Goal: Task Accomplishment & Management: Complete application form

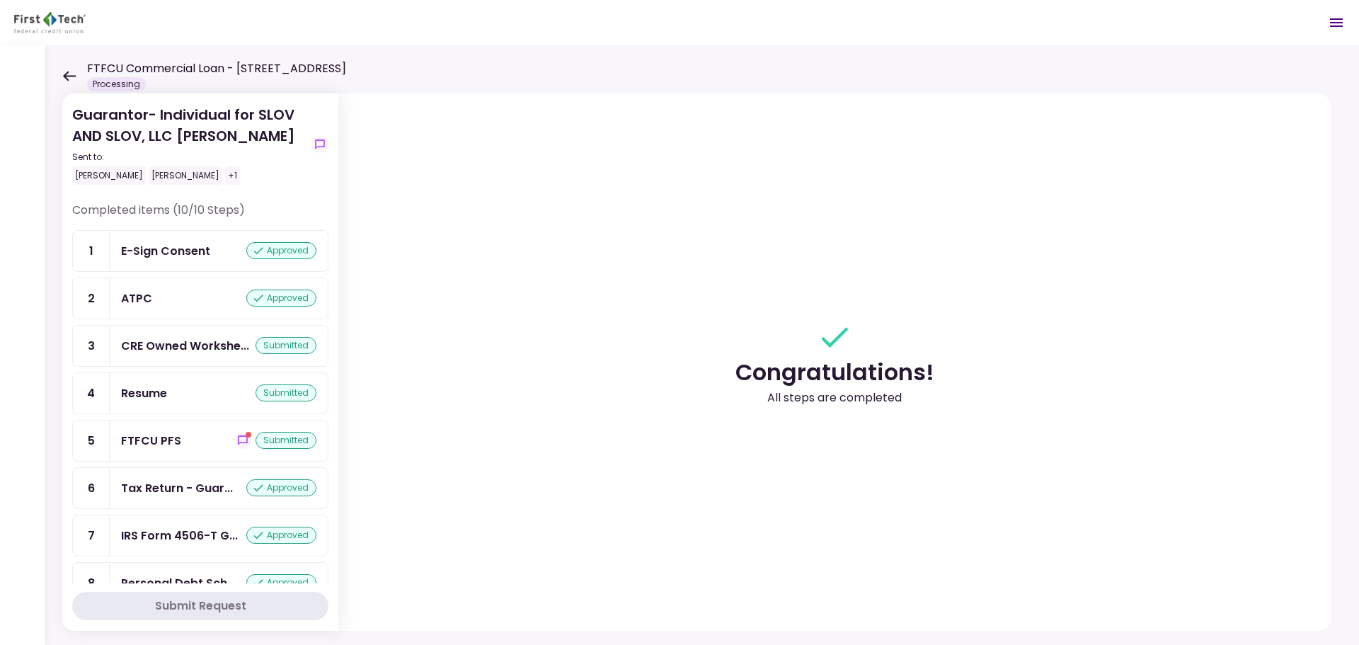
click at [72, 77] on icon at bounding box center [68, 76] width 13 height 11
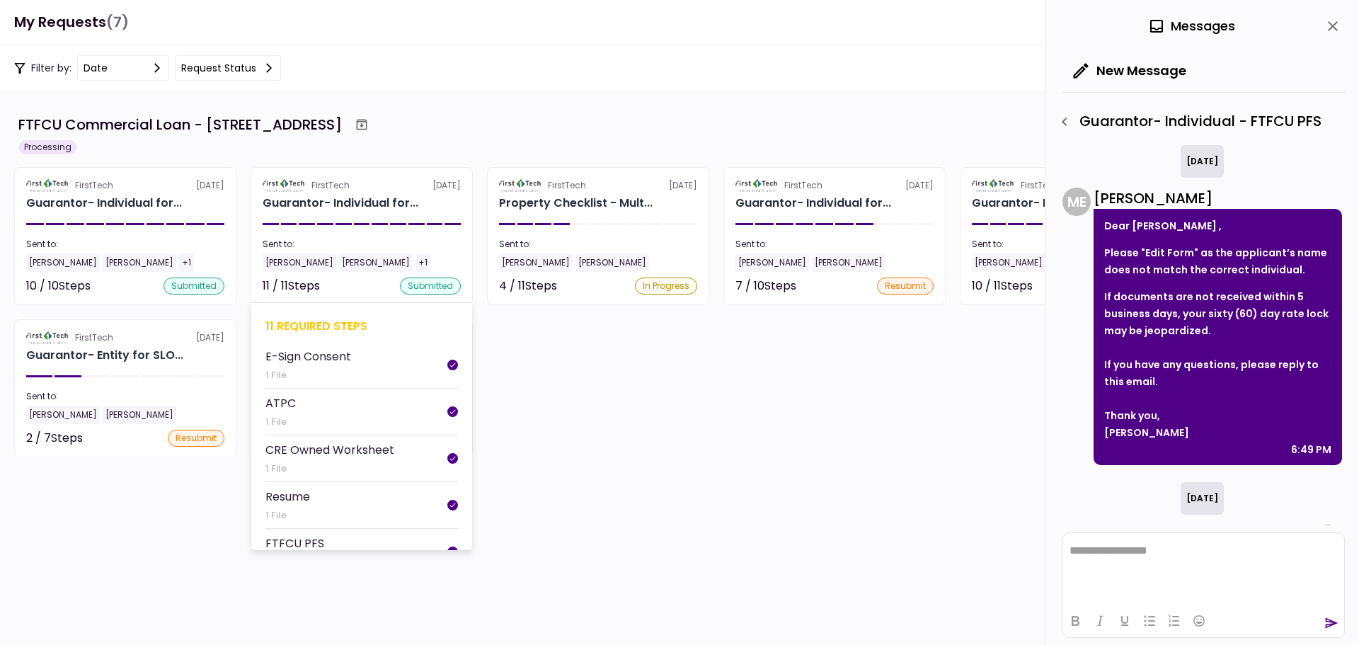
scroll to position [248, 0]
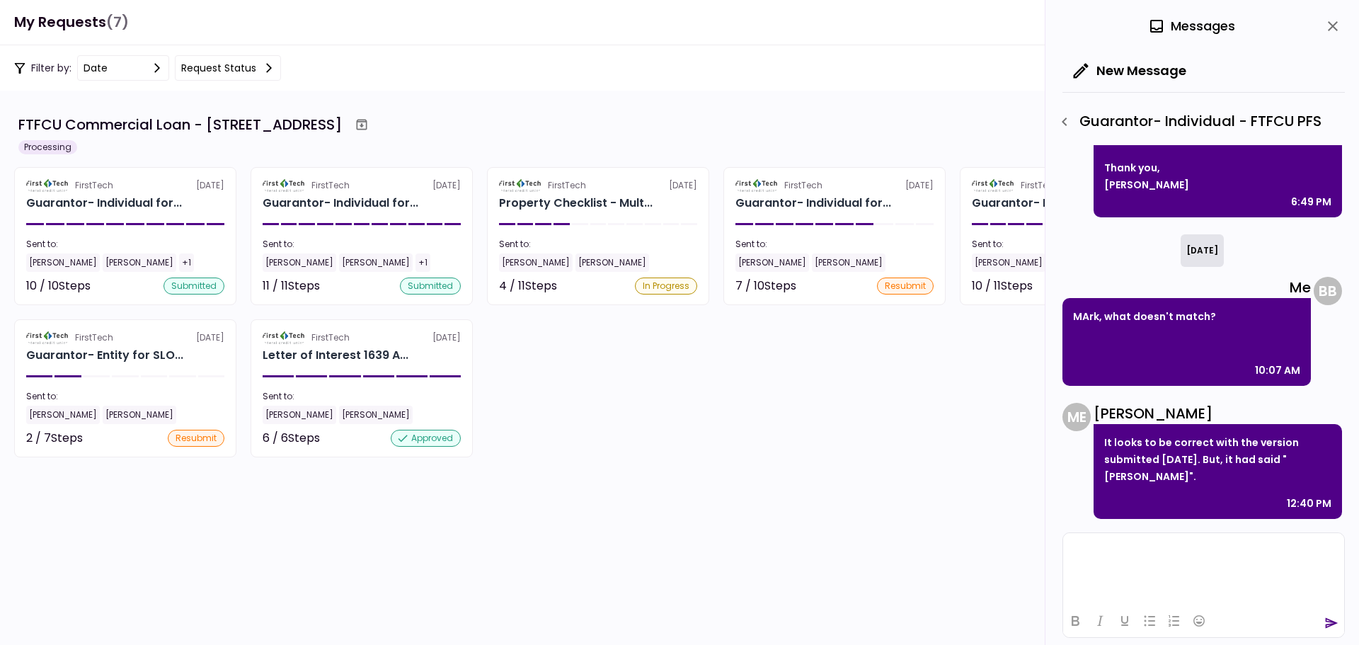
click at [1191, 561] on html at bounding box center [1203, 550] width 281 height 35
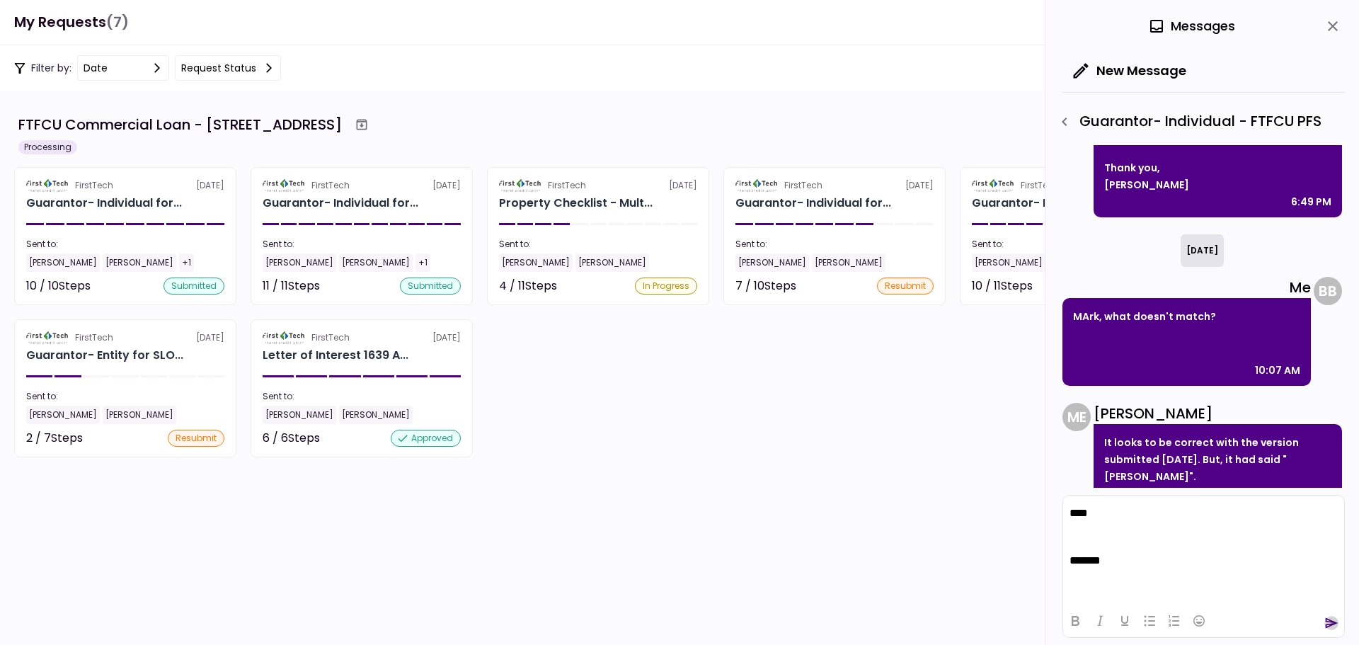
click at [1328, 624] on icon "send" at bounding box center [1332, 623] width 13 height 11
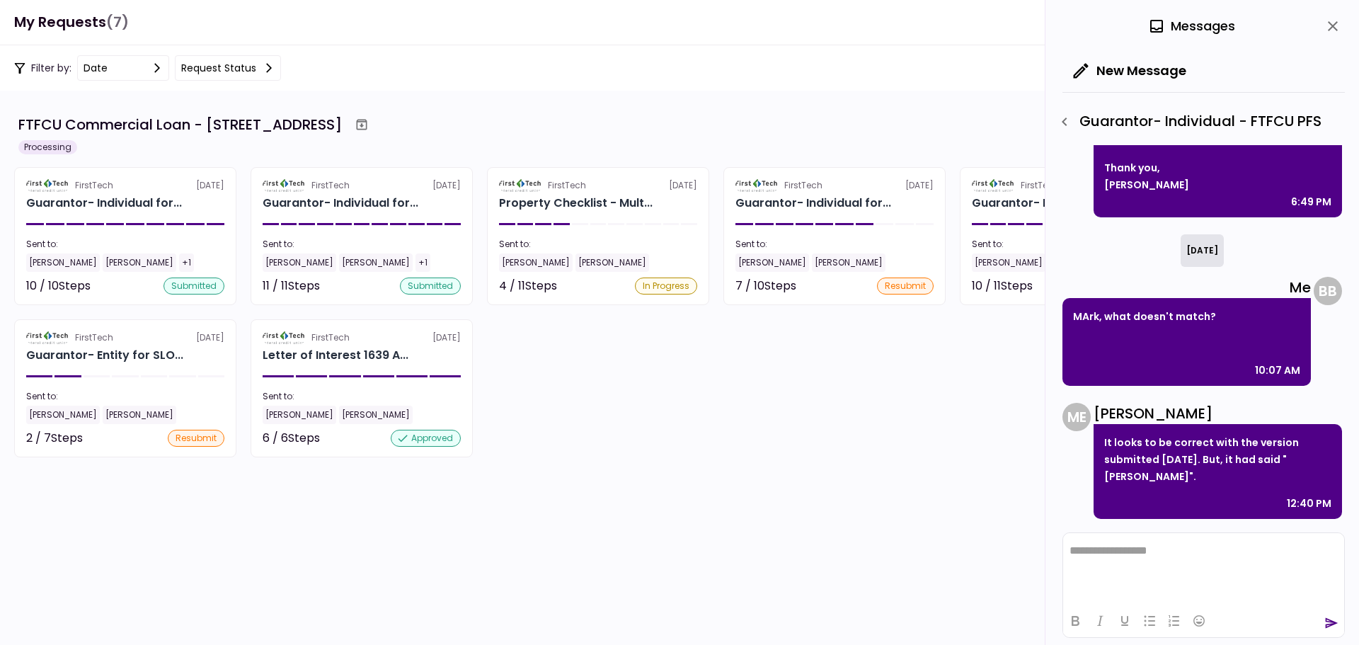
scroll to position [428, 0]
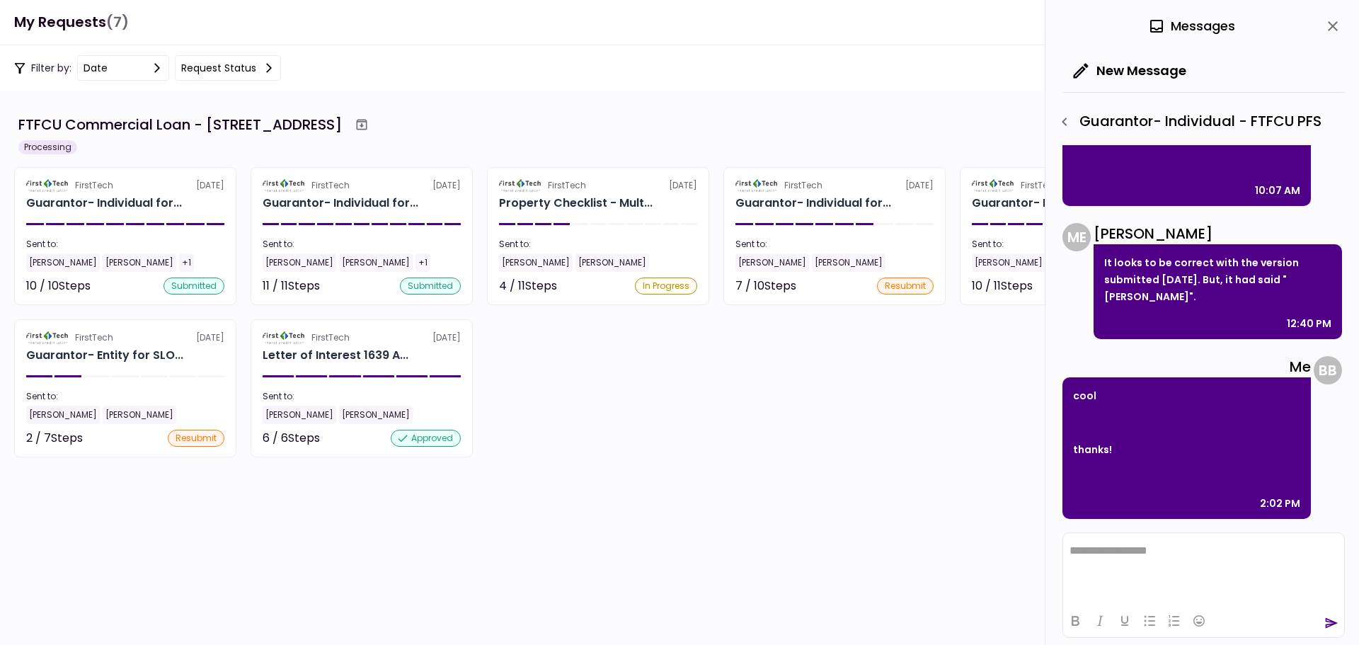
click at [1336, 30] on icon "close" at bounding box center [1332, 26] width 17 height 17
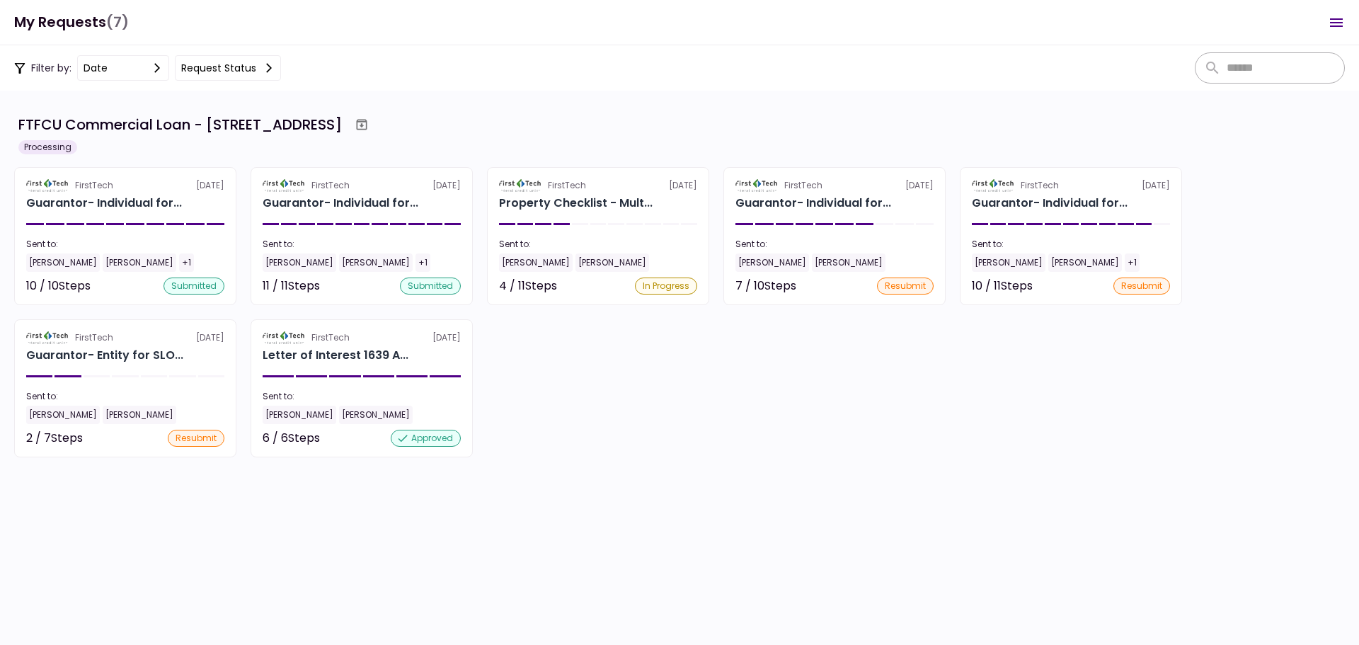
click at [1052, 104] on section "FTFCU Commercial Loan - [STREET_ADDRESS] Processing FirstTech [DATE] Guarantor-…" at bounding box center [679, 368] width 1359 height 554
